Goal: Task Accomplishment & Management: Manage account settings

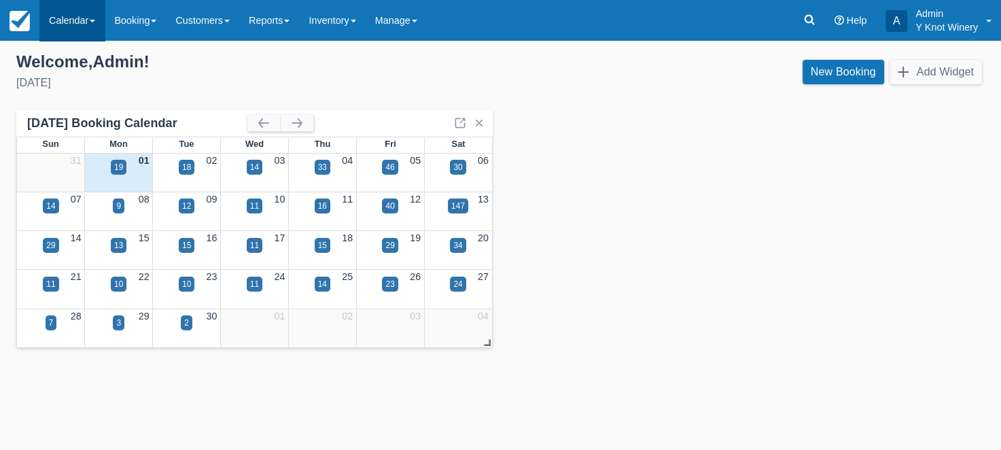
click at [94, 16] on link "Calendar" at bounding box center [71, 20] width 65 height 41
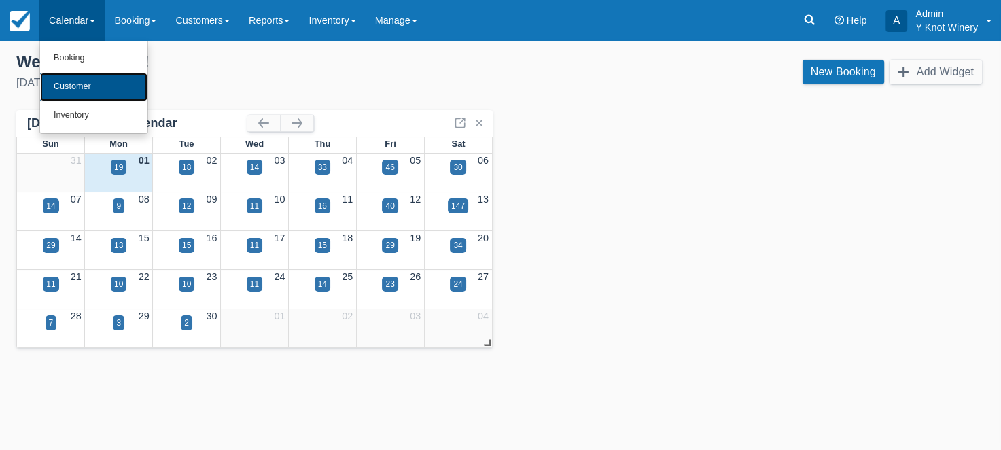
click at [90, 85] on link "Customer" at bounding box center [93, 87] width 107 height 29
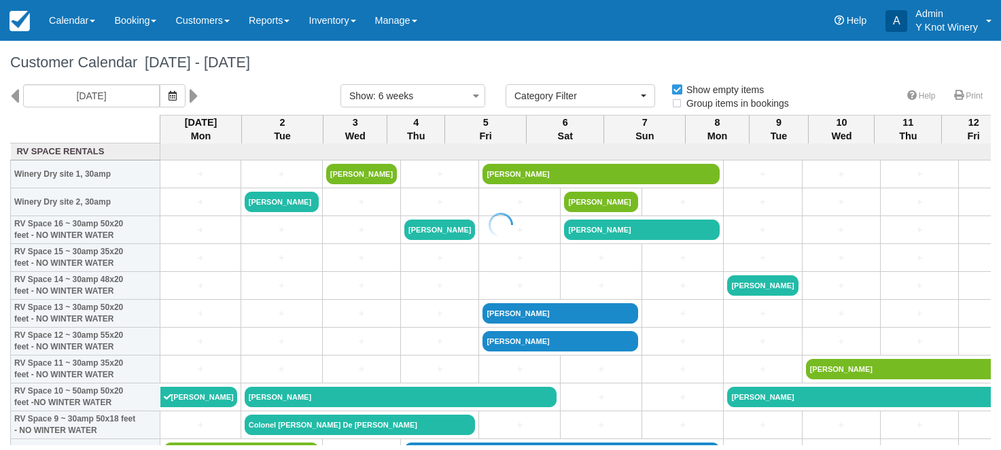
select select
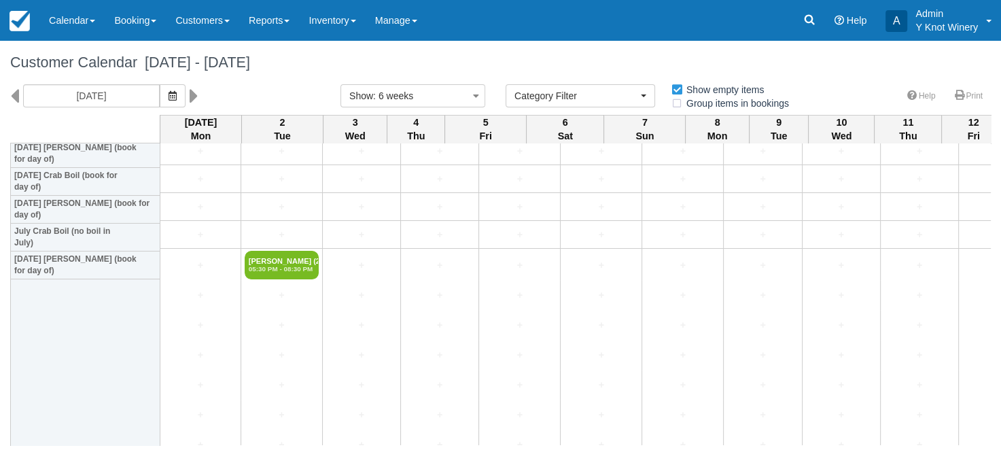
scroll to position [1783, 0]
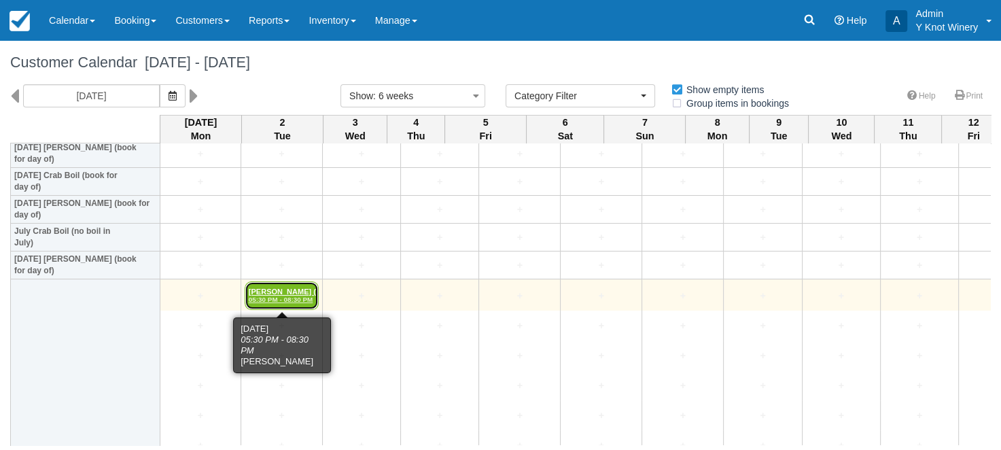
click at [283, 296] on em "05:30 PM - 08:30 PM" at bounding box center [282, 300] width 66 height 8
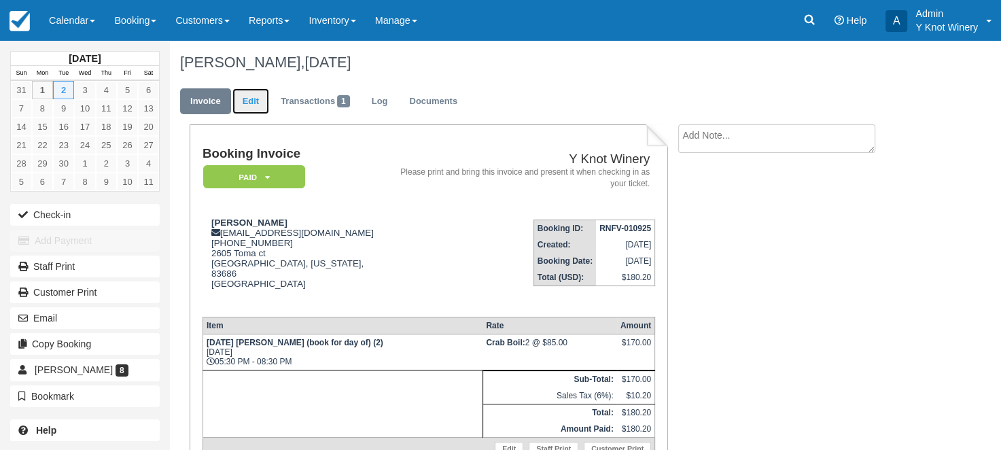
click at [251, 105] on link "Edit" at bounding box center [250, 101] width 37 height 27
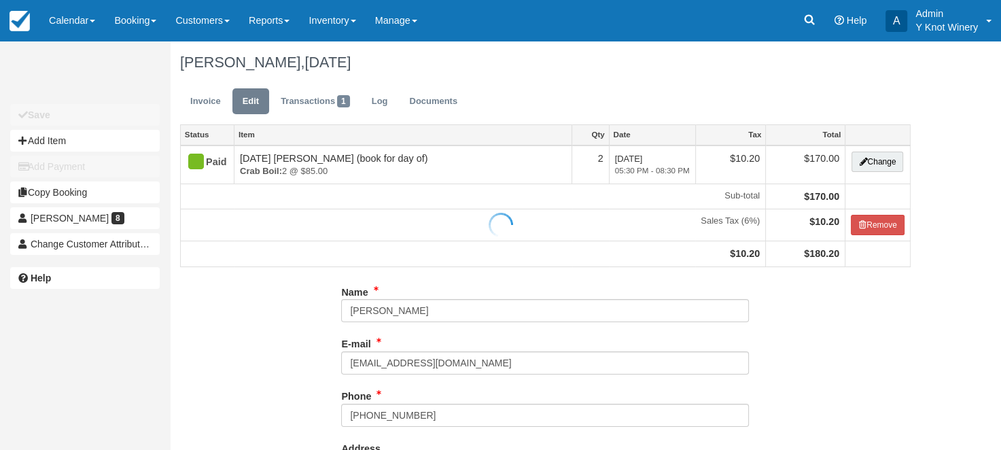
type input "(208) 615-7472"
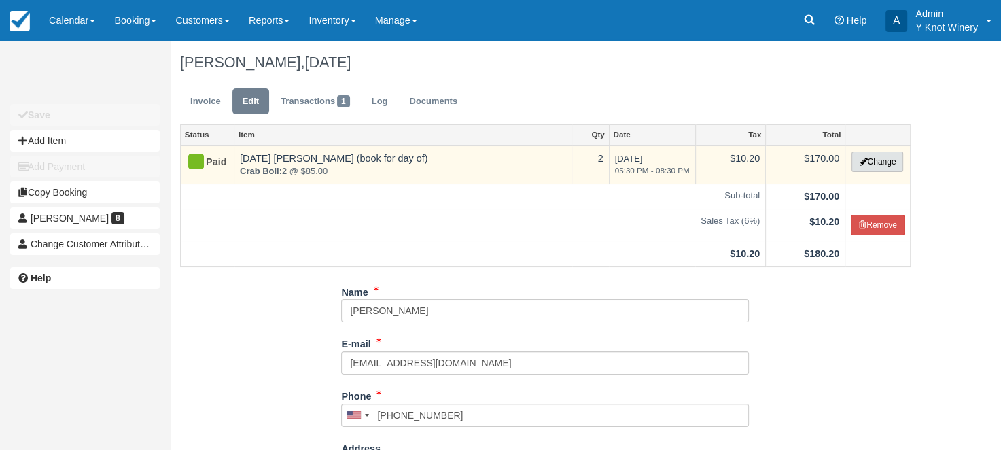
click at [873, 158] on button "Change" at bounding box center [878, 162] width 52 height 20
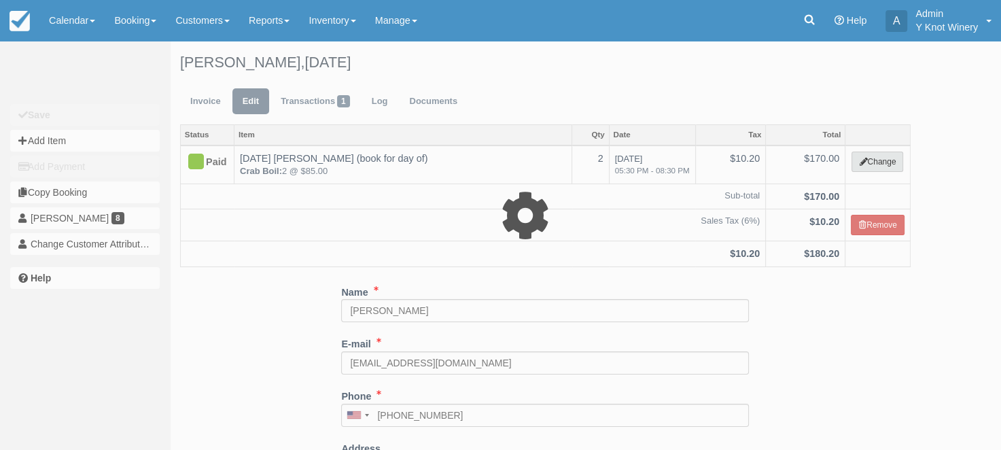
select select "8"
type input "170.00"
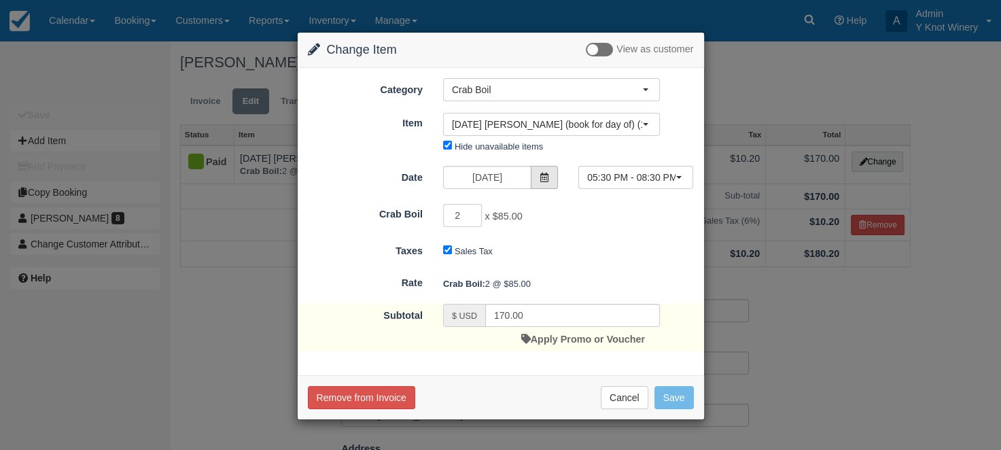
click at [544, 175] on icon at bounding box center [545, 178] width 10 height 10
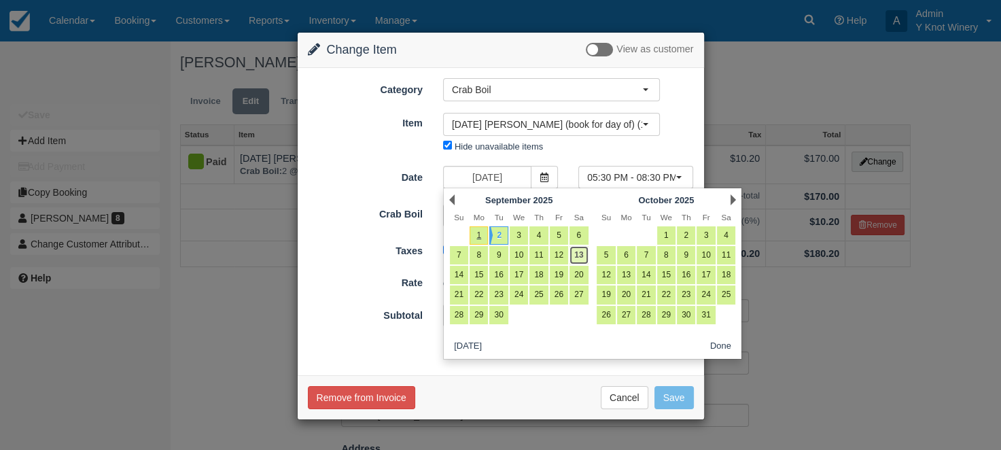
click at [576, 252] on link "13" at bounding box center [579, 255] width 18 height 18
type input "09/13/25"
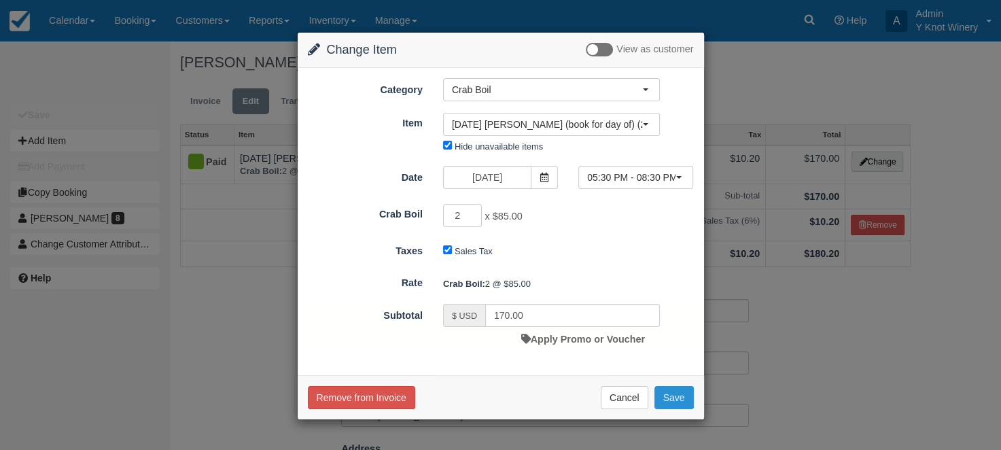
click at [678, 396] on button "Save" at bounding box center [674, 397] width 39 height 23
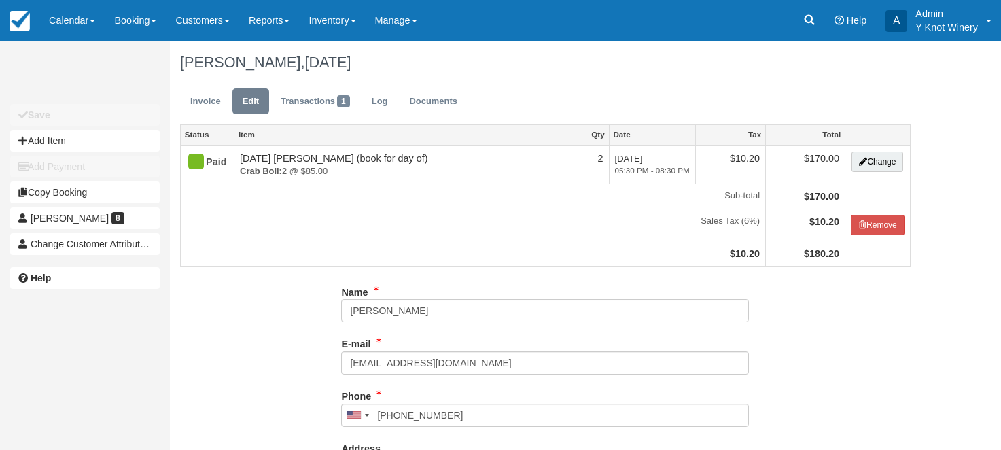
type input "[PHONE_NUMBER]"
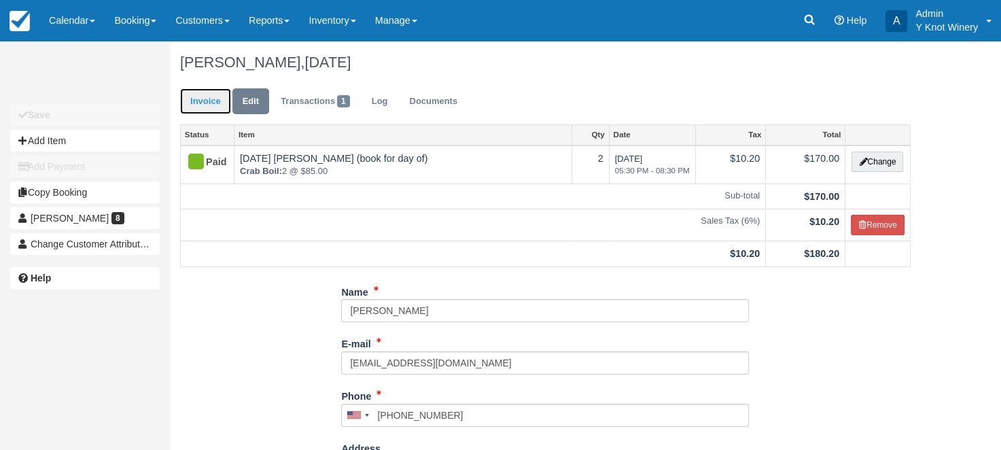
click at [208, 105] on link "Invoice" at bounding box center [205, 101] width 51 height 27
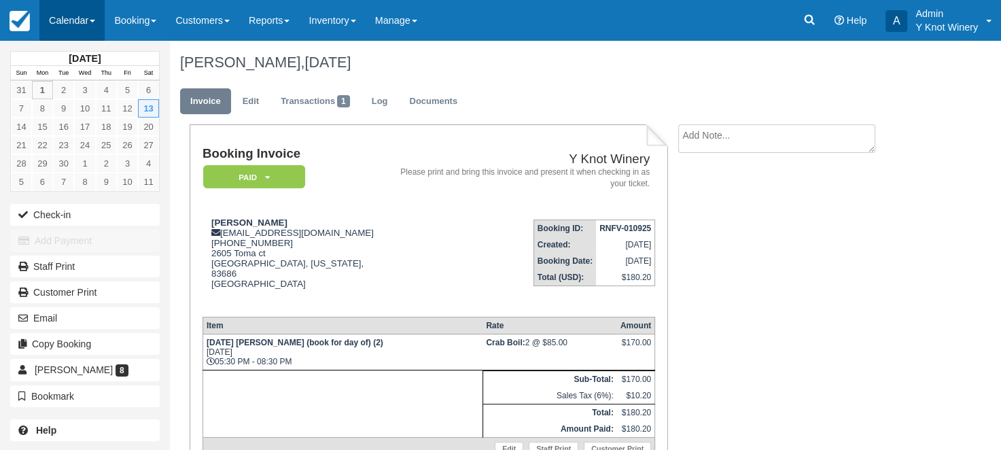
click at [100, 18] on link "Calendar" at bounding box center [71, 20] width 65 height 41
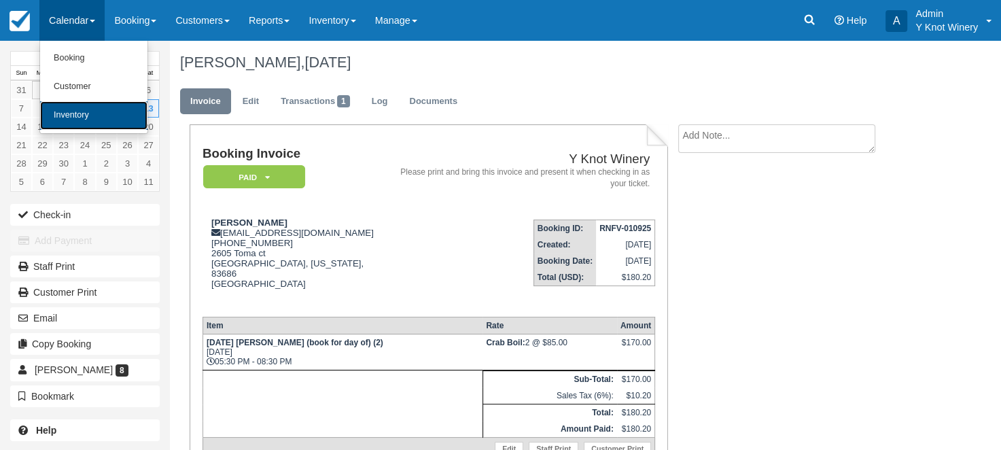
click at [94, 120] on link "Inventory" at bounding box center [93, 115] width 107 height 29
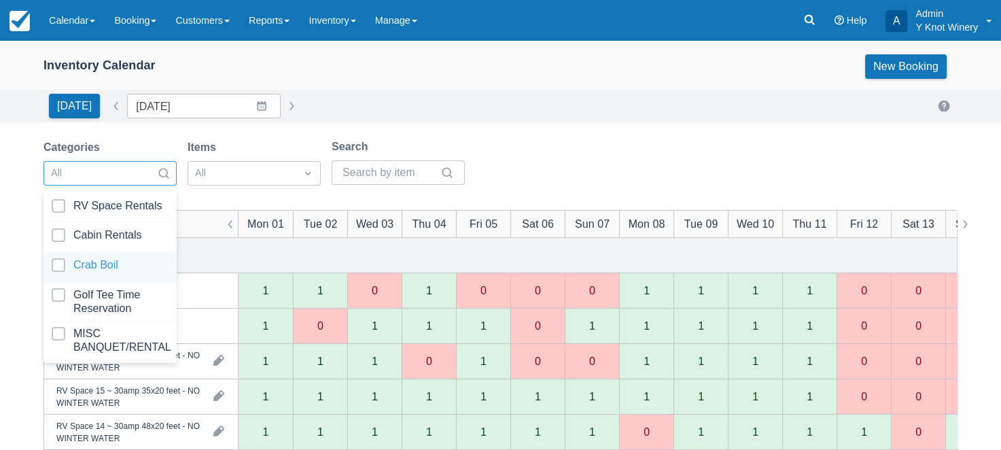
click at [149, 262] on div at bounding box center [110, 267] width 117 height 18
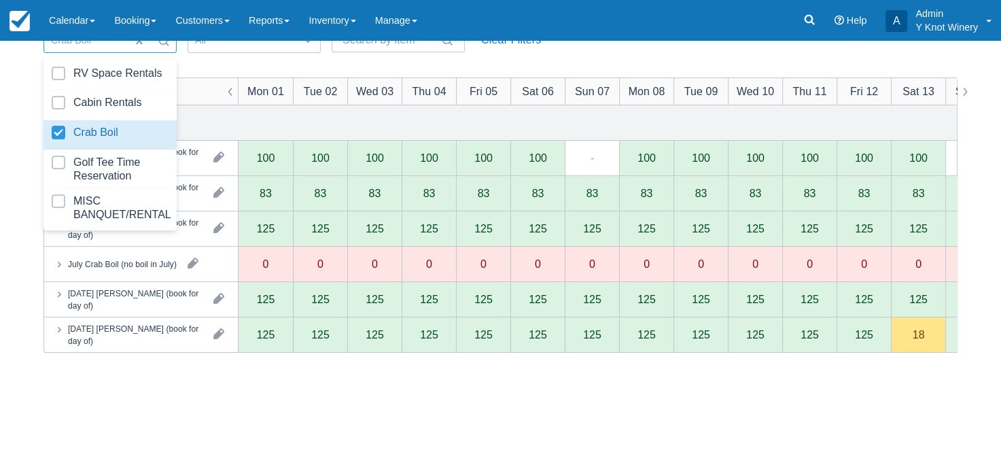
scroll to position [141, 0]
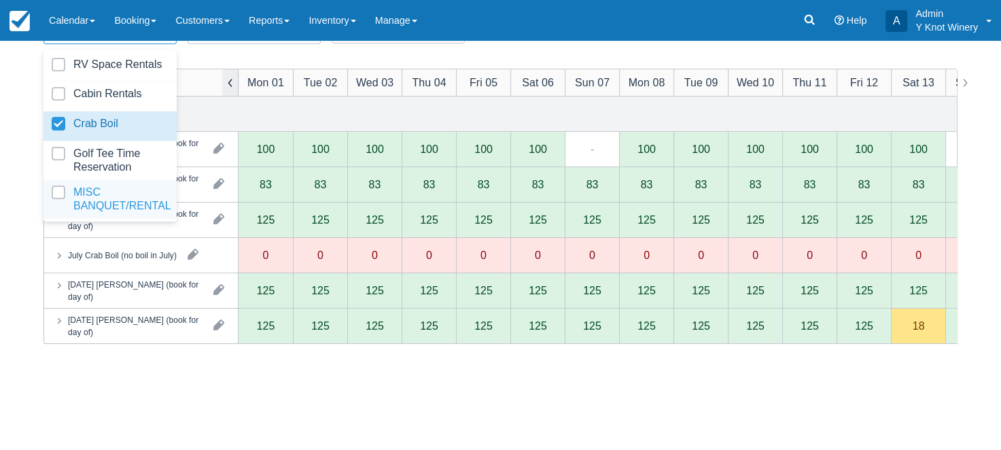
click at [227, 83] on button "button" at bounding box center [230, 82] width 16 height 27
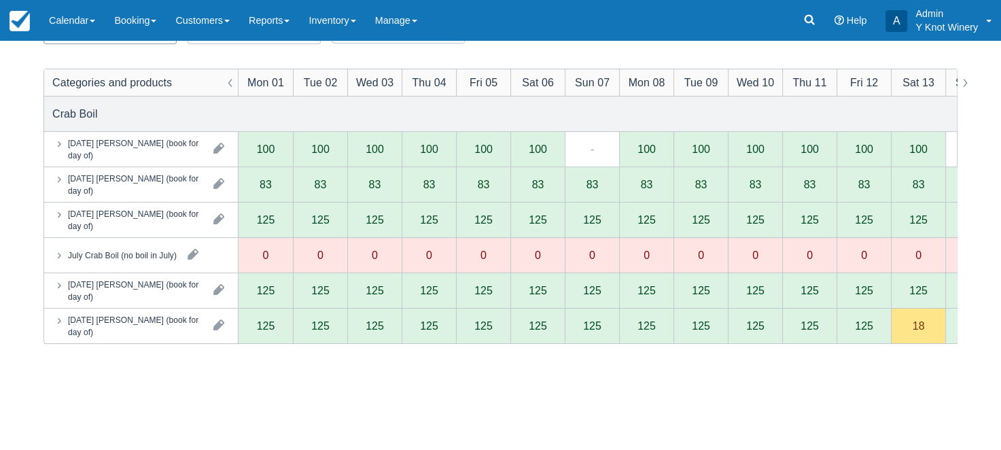
click at [213, 111] on div "Crab Boil" at bounding box center [500, 114] width 913 height 35
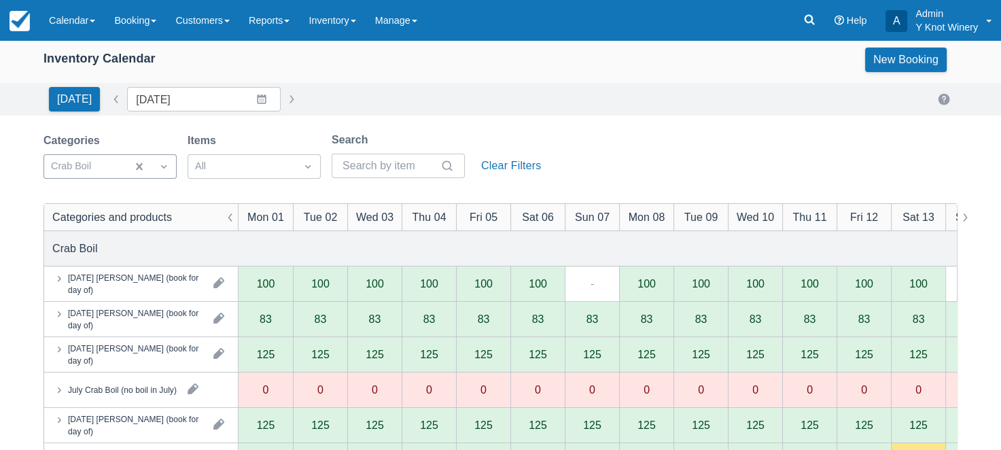
scroll to position [0, 0]
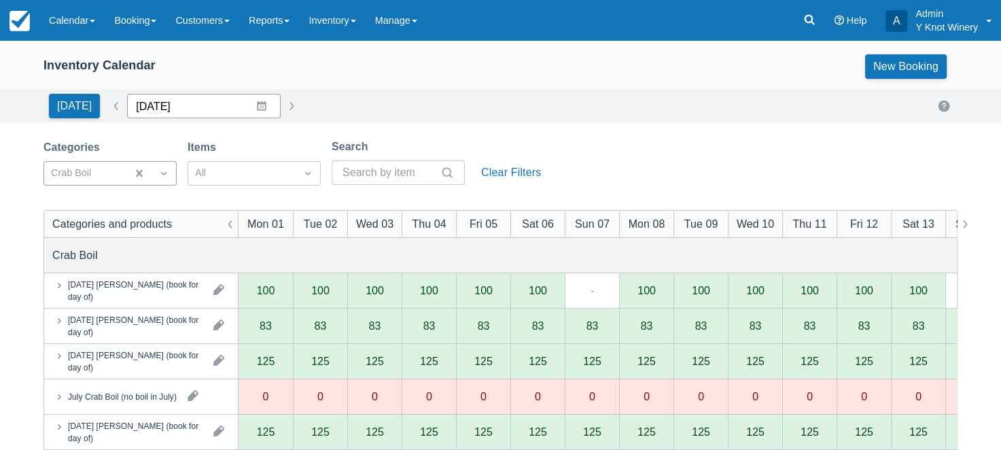
click at [254, 111] on input "[DATE]" at bounding box center [204, 106] width 154 height 24
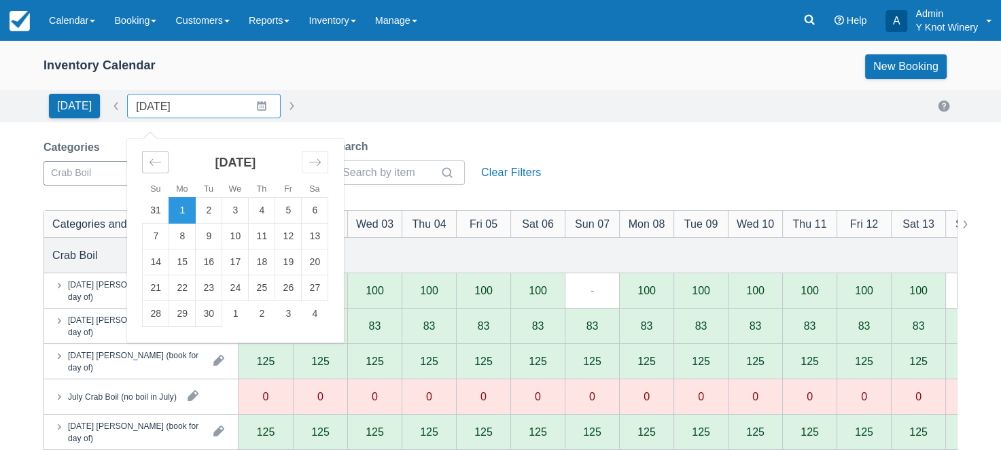
click at [143, 162] on div "Move backward to switch to the previous month." at bounding box center [155, 162] width 27 height 22
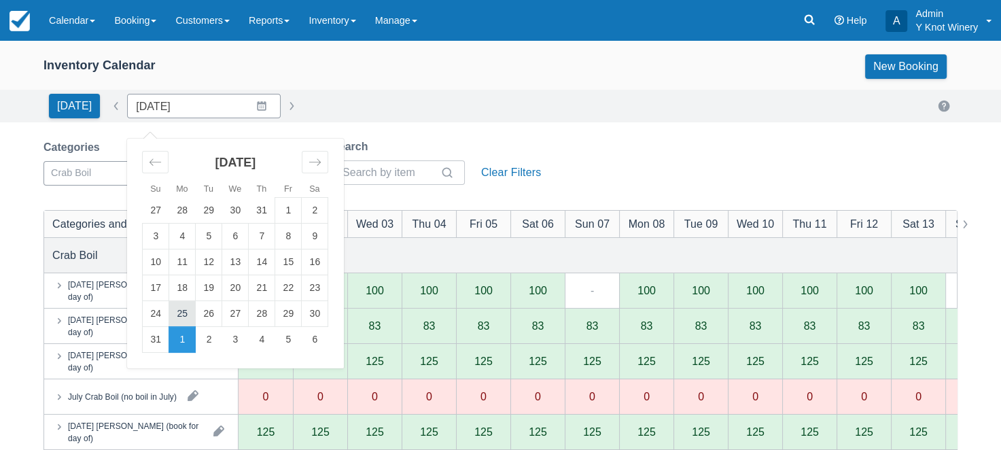
click at [175, 311] on td "25" at bounding box center [182, 314] width 27 height 26
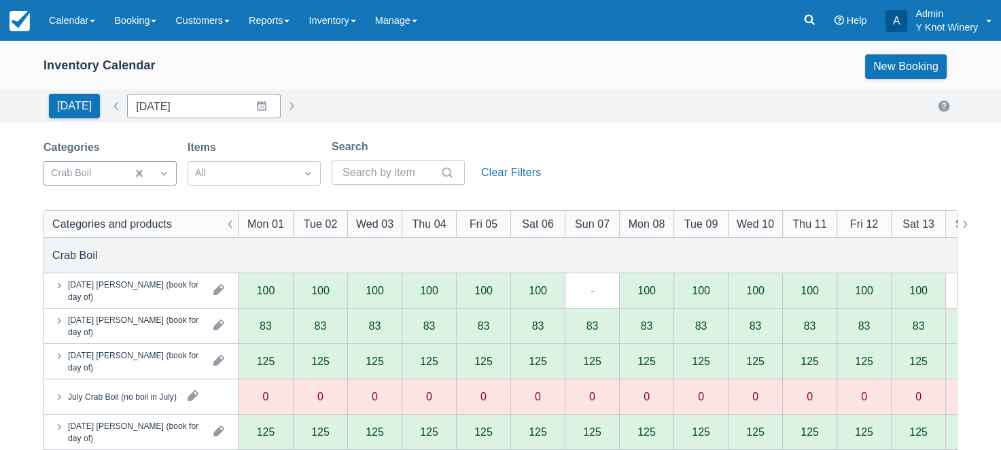
type input "08/25/25"
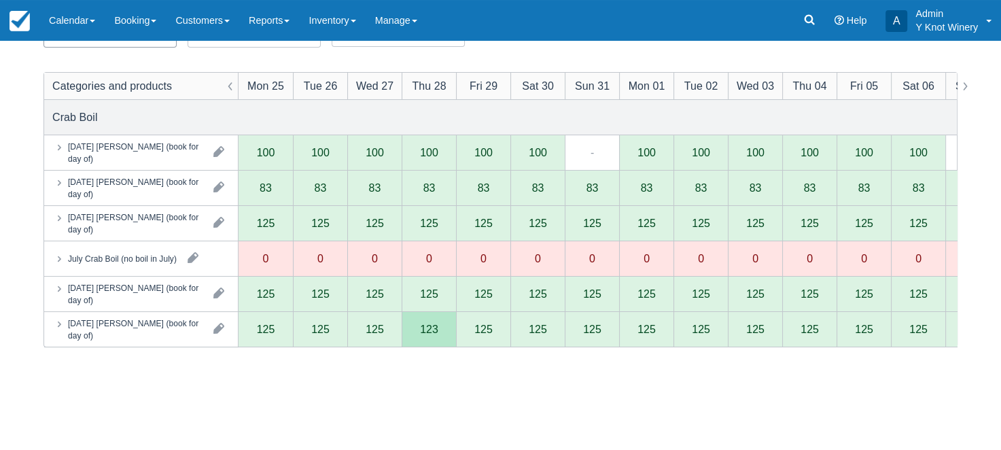
scroll to position [211, 0]
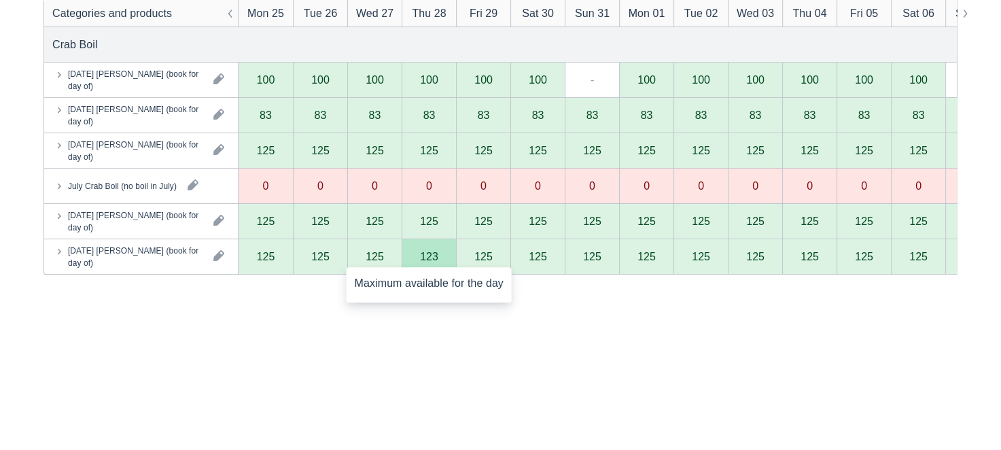
click at [429, 260] on div "123" at bounding box center [429, 256] width 18 height 11
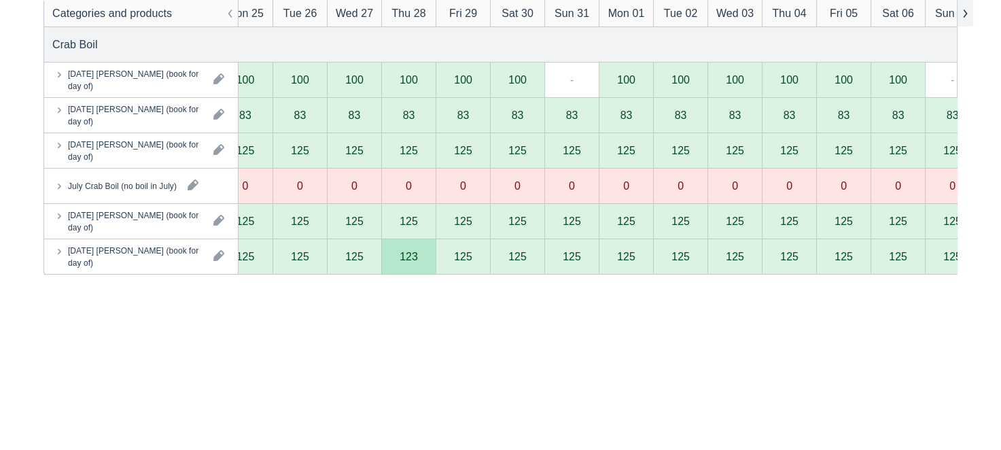
scroll to position [0, 0]
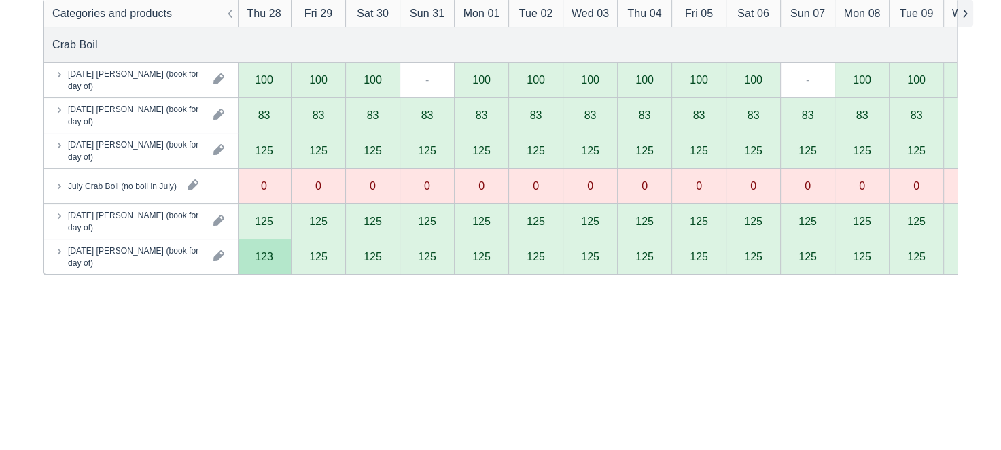
click at [969, 12] on button "button" at bounding box center [965, 13] width 16 height 27
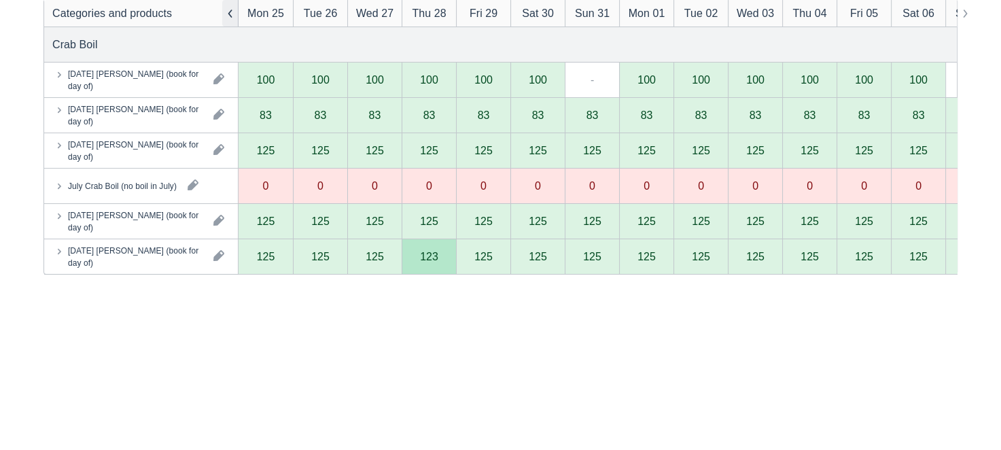
click at [228, 15] on button "button" at bounding box center [230, 13] width 16 height 27
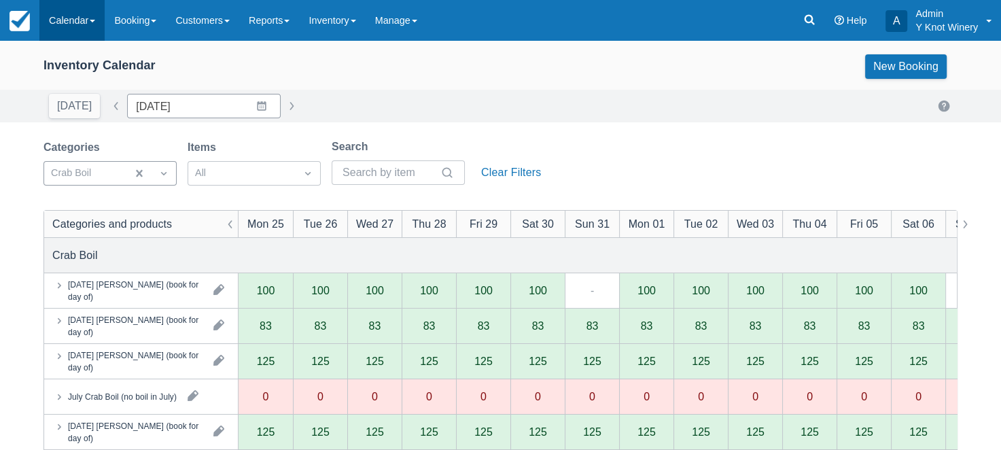
click at [95, 20] on span at bounding box center [92, 21] width 5 height 3
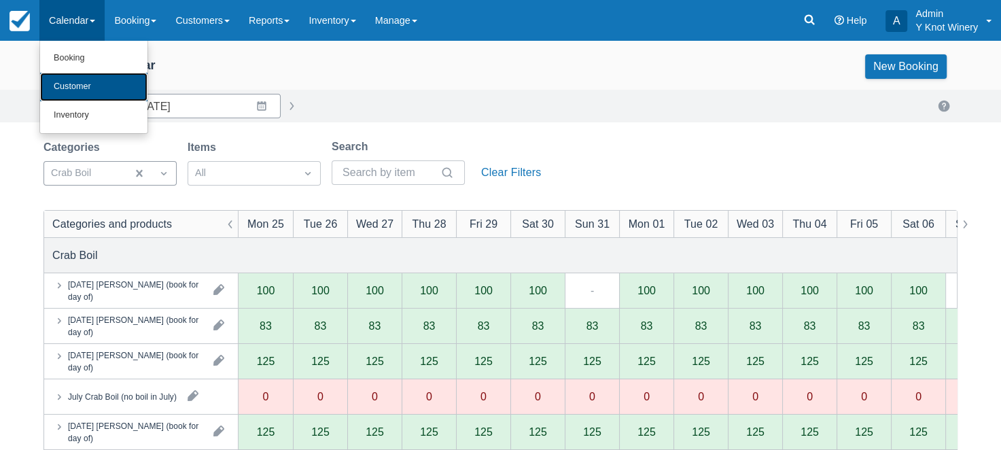
click at [90, 84] on link "Customer" at bounding box center [93, 87] width 107 height 29
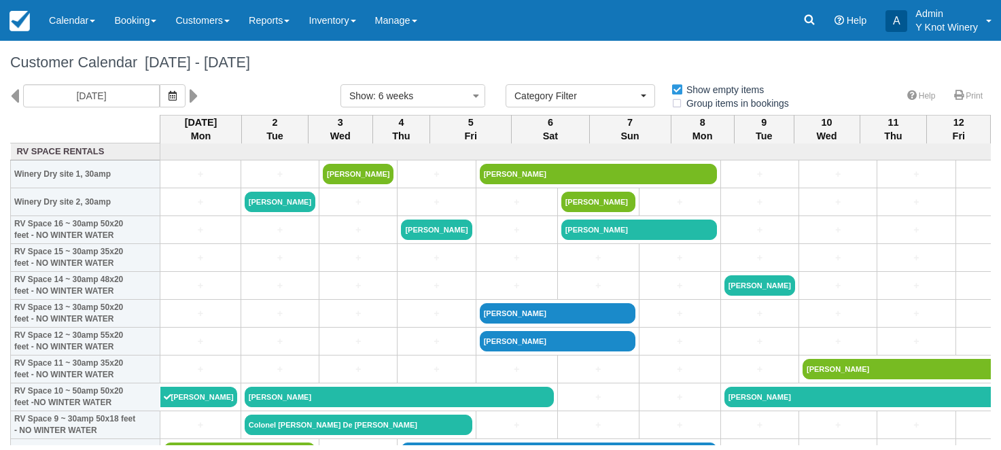
select select
click at [16, 99] on icon at bounding box center [14, 95] width 9 height 23
type input "07/21/25"
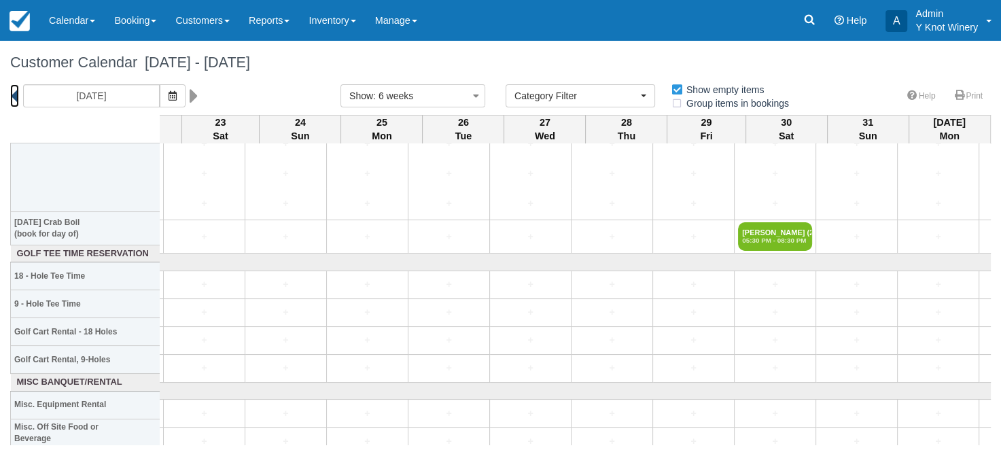
scroll to position [2984, 2608]
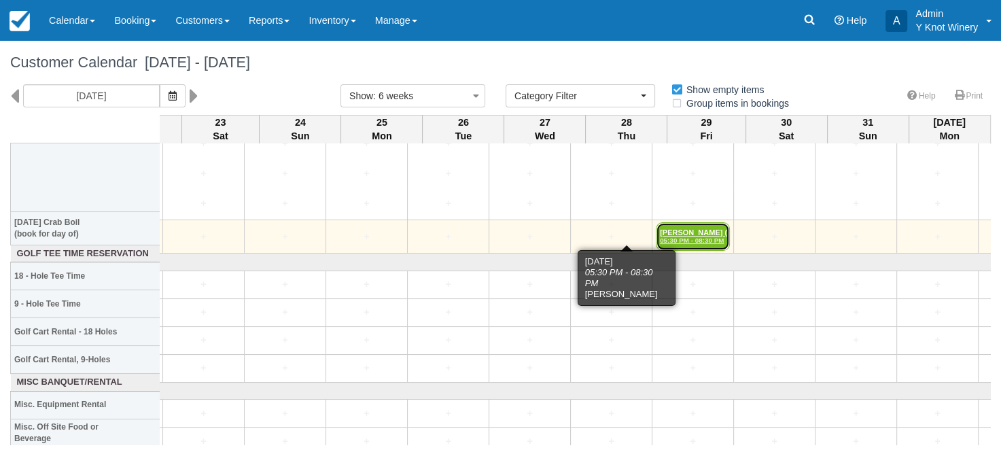
click at [656, 225] on link "Elizabeth Reader (2) 05:30 PM - 08:30 PM" at bounding box center [693, 236] width 74 height 29
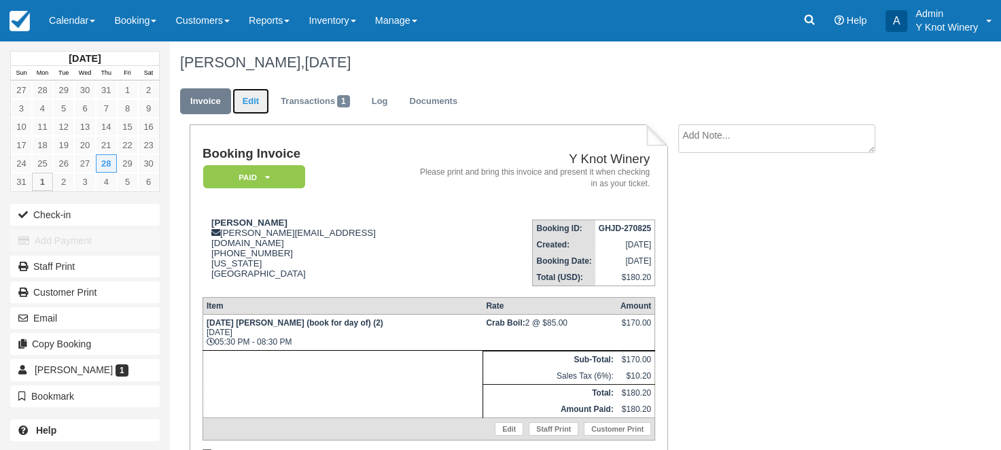
click at [261, 102] on link "Edit" at bounding box center [250, 101] width 37 height 27
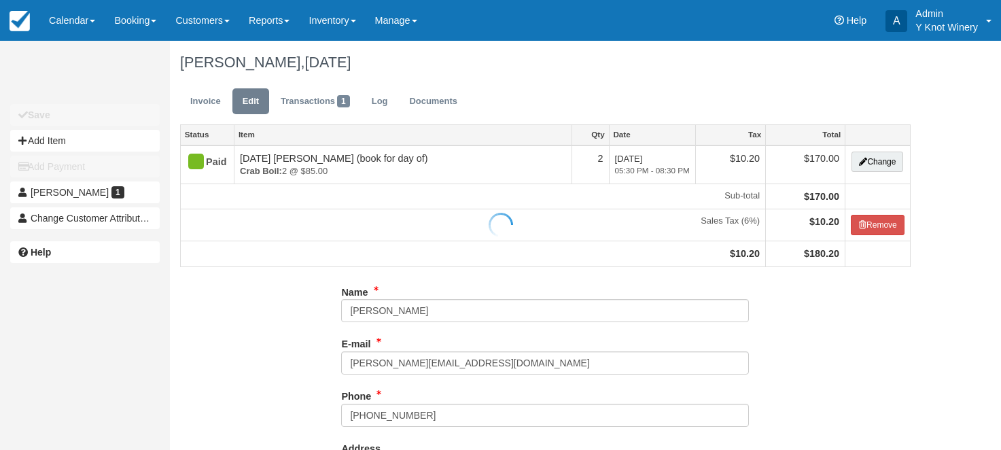
type input "[PHONE_NUMBER]"
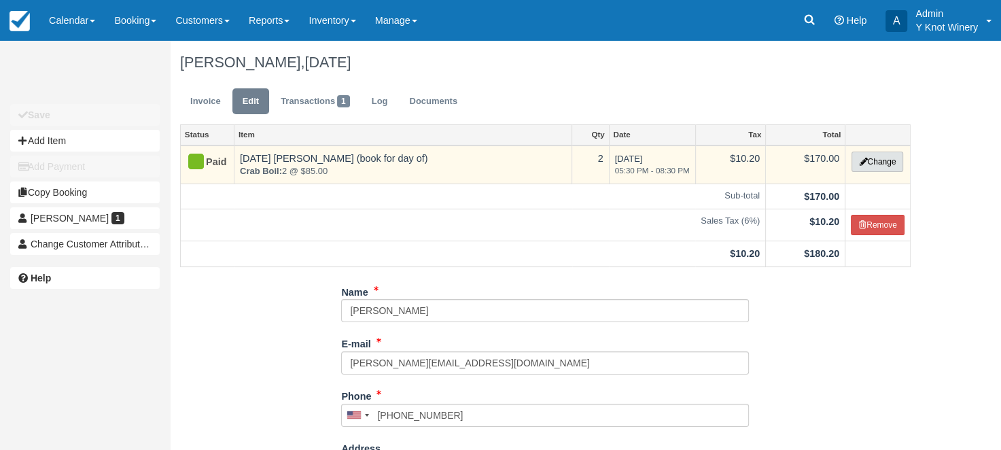
click at [888, 159] on button "Change" at bounding box center [878, 162] width 52 height 20
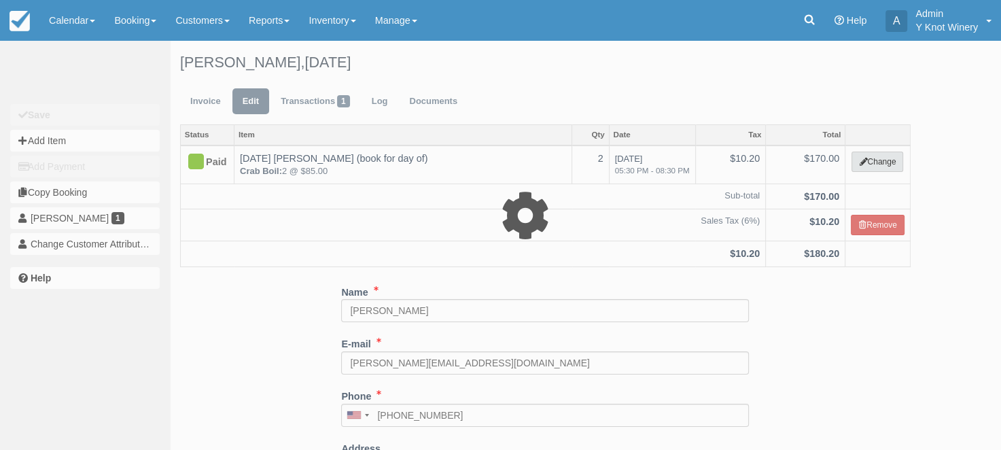
select select "8"
type input "170.00"
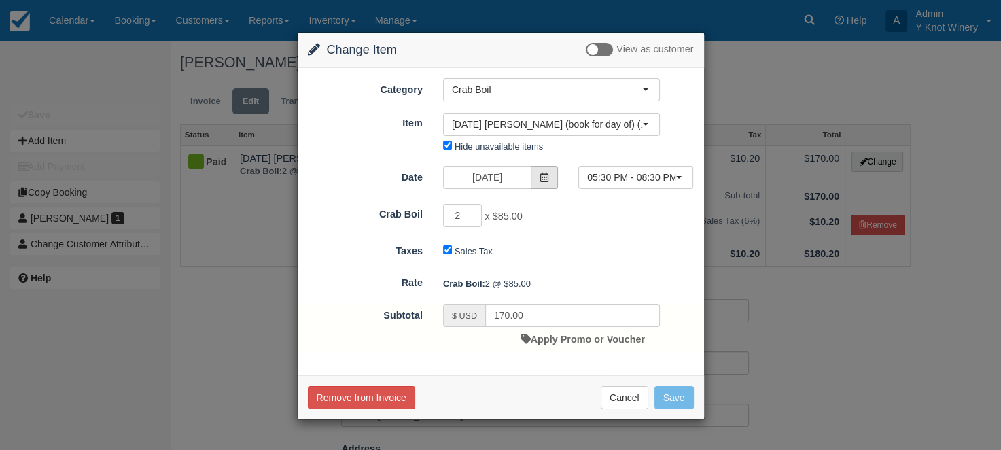
click at [542, 173] on icon at bounding box center [545, 178] width 10 height 10
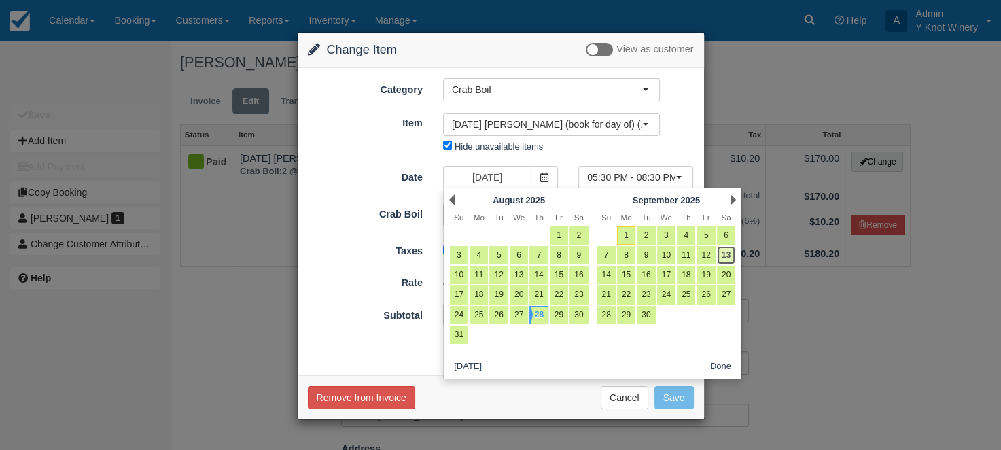
click at [727, 257] on link "13" at bounding box center [726, 255] width 18 height 18
type input "09/13/25"
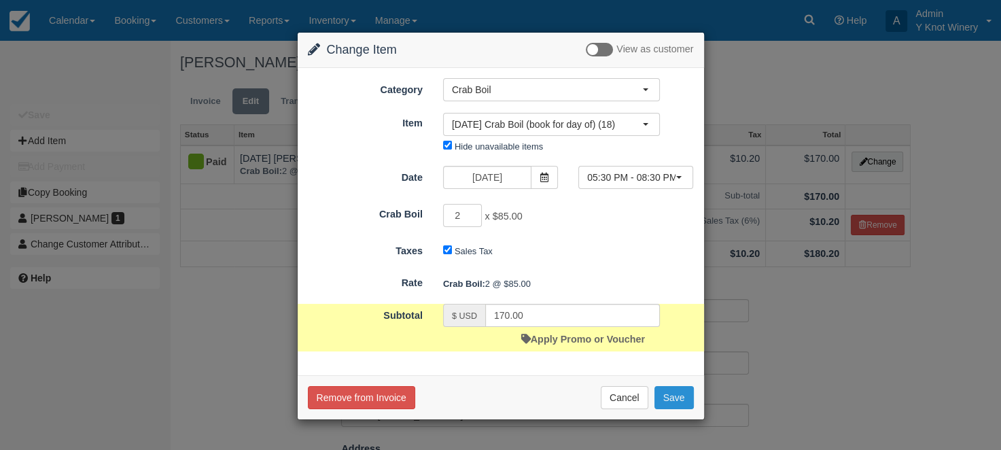
click at [680, 398] on button "Save" at bounding box center [674, 397] width 39 height 23
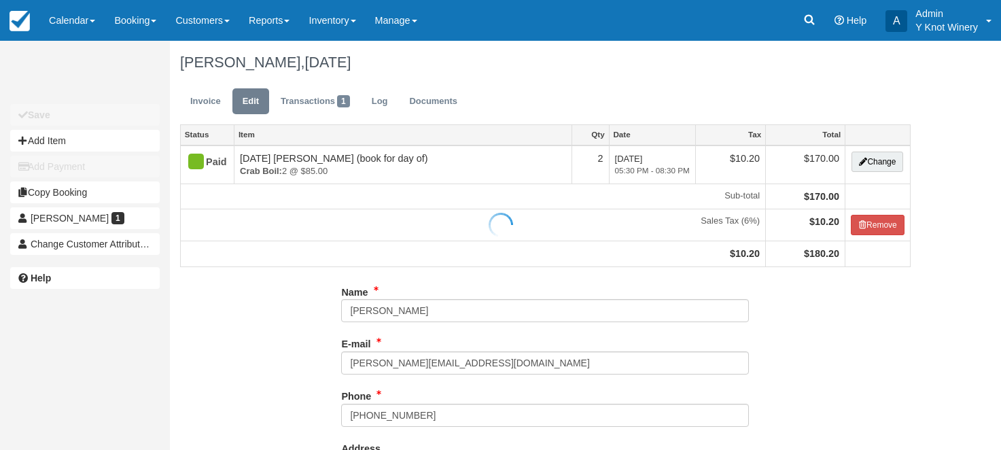
type input "[PHONE_NUMBER]"
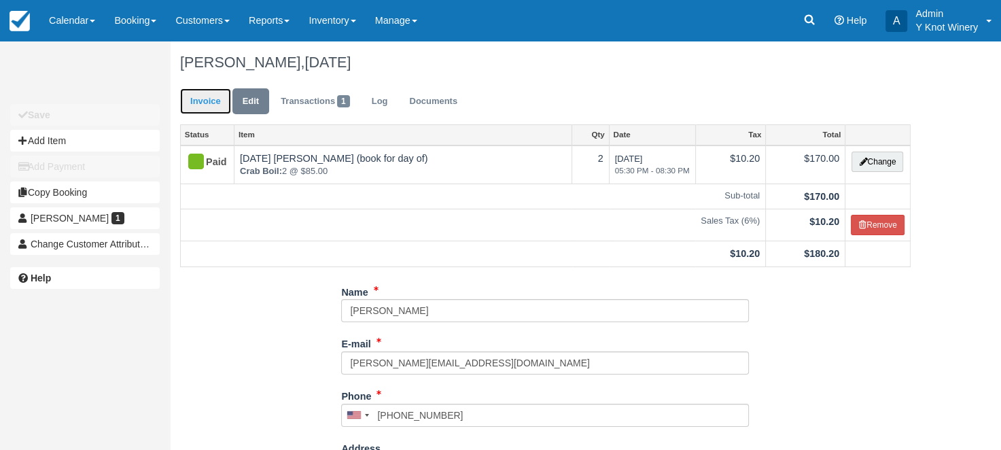
click at [207, 104] on link "Invoice" at bounding box center [205, 101] width 51 height 27
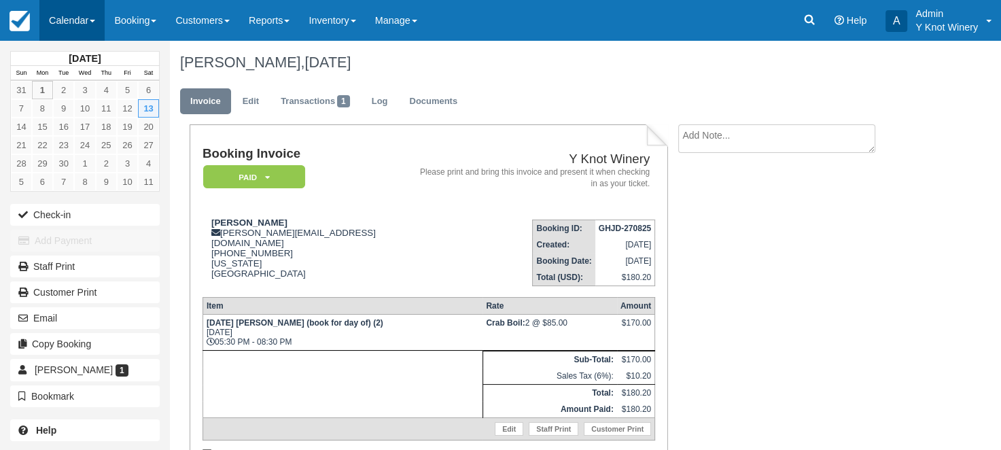
click at [100, 18] on link "Calendar" at bounding box center [71, 20] width 65 height 41
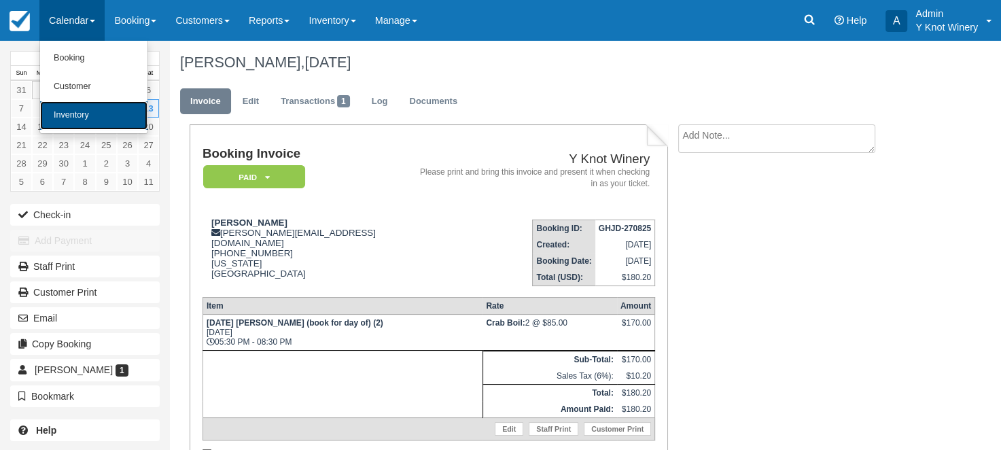
click at [97, 126] on link "Inventory" at bounding box center [93, 115] width 107 height 29
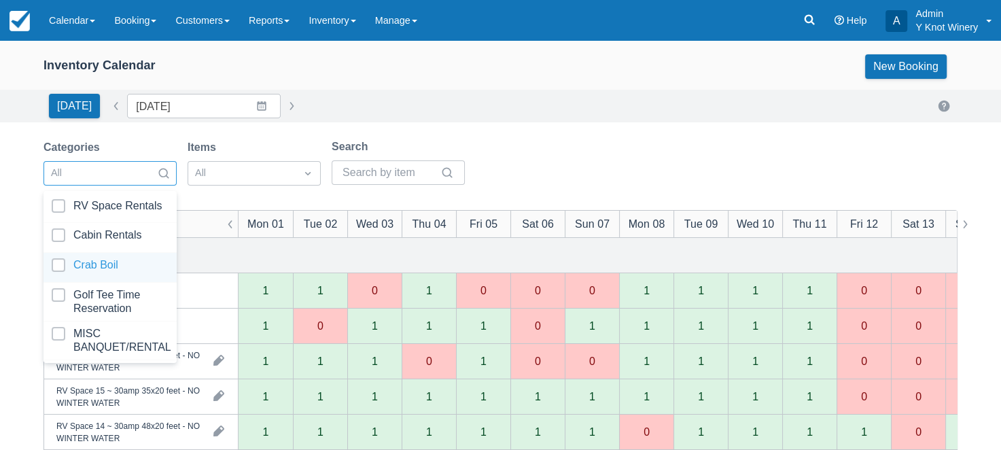
click at [144, 260] on div at bounding box center [110, 267] width 117 height 18
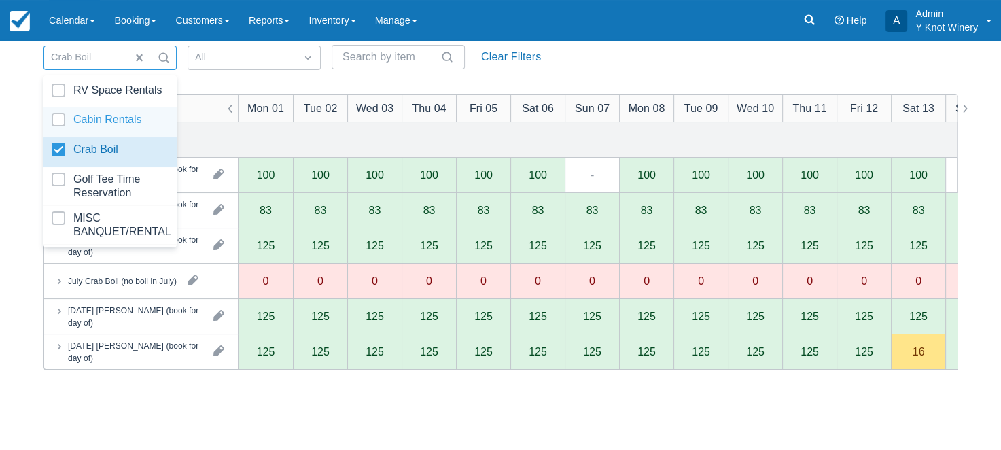
scroll to position [117, 0]
click at [225, 102] on button "button" at bounding box center [230, 107] width 16 height 27
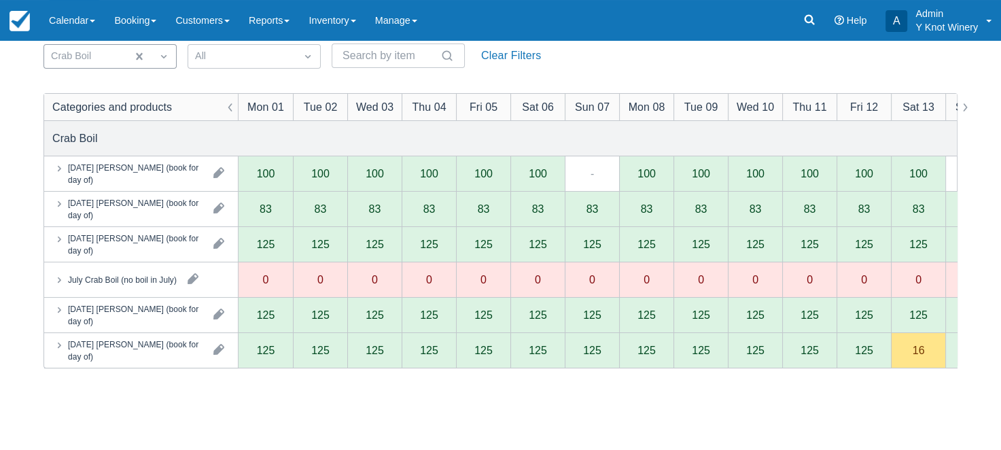
click at [694, 71] on div "Categories Crab Boil Items All Search Clear Filters" at bounding box center [501, 49] width 914 height 55
click at [93, 19] on link "Calendar" at bounding box center [71, 20] width 65 height 41
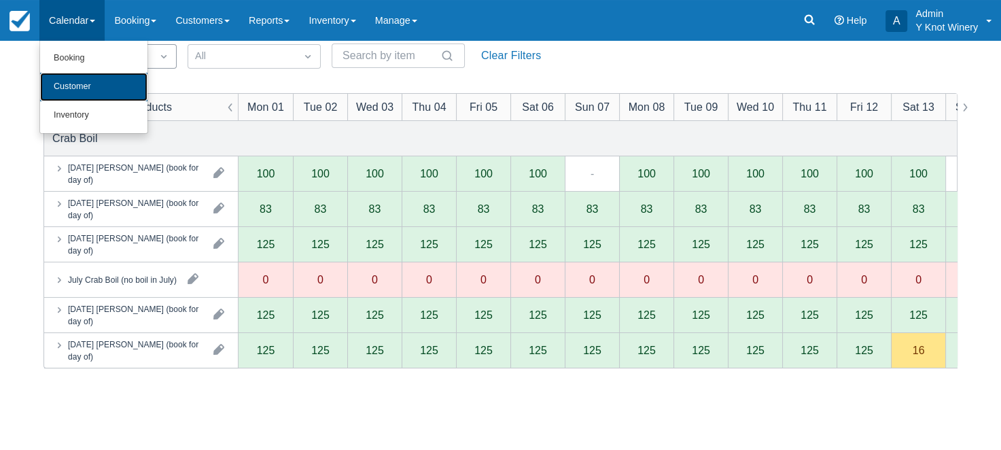
click at [90, 86] on link "Customer" at bounding box center [93, 87] width 107 height 29
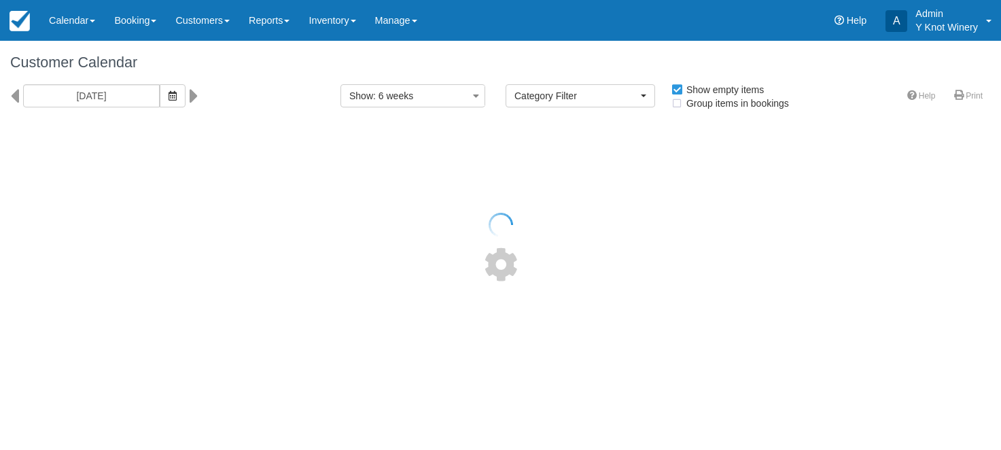
select select
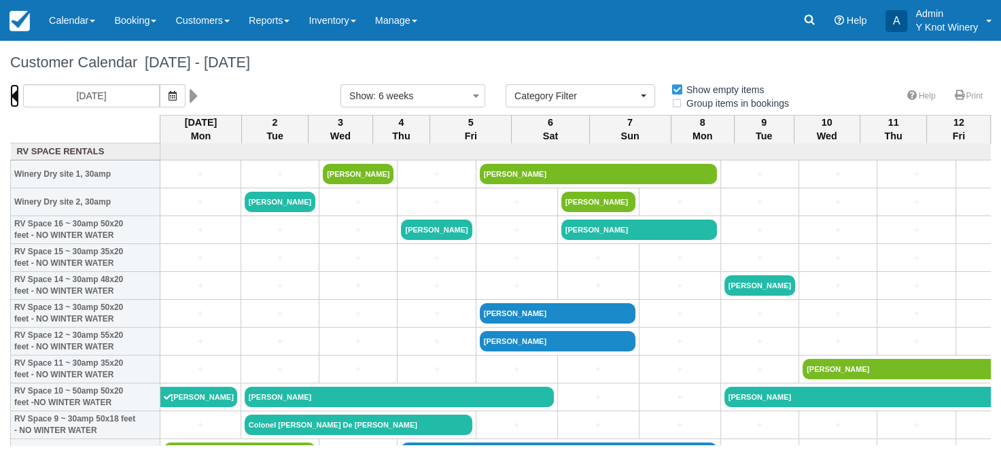
click at [16, 99] on icon at bounding box center [14, 95] width 9 height 23
type input "[DATE]"
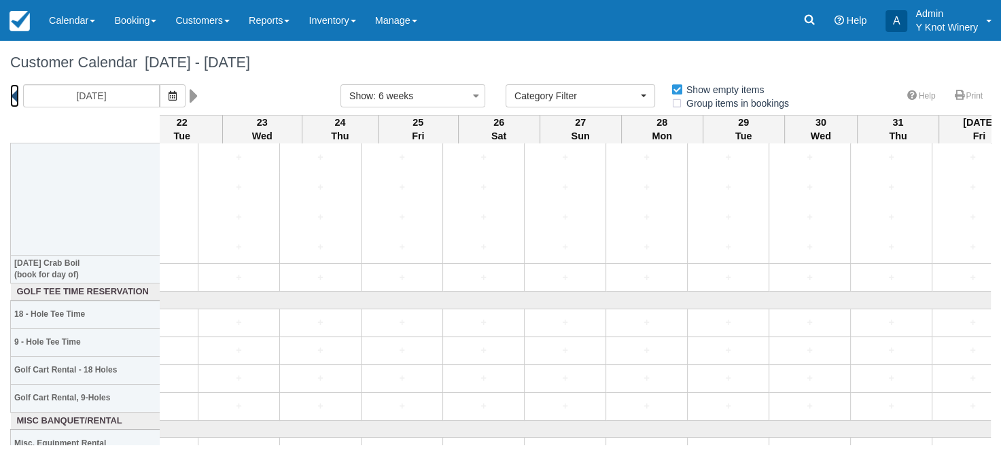
scroll to position [2941, 0]
